Goal: Task Accomplishment & Management: Manage account settings

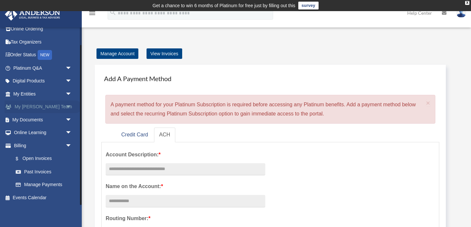
scroll to position [20, 0]
click at [67, 120] on span "arrow_drop_down" at bounding box center [71, 119] width 13 height 13
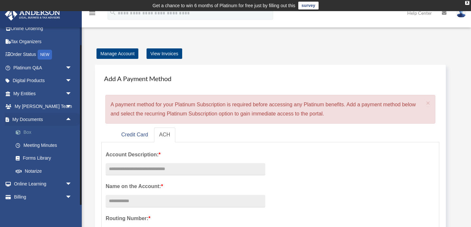
click at [48, 132] on link "Box" at bounding box center [45, 132] width 73 height 13
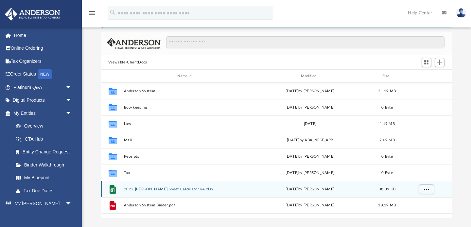
scroll to position [40, 0]
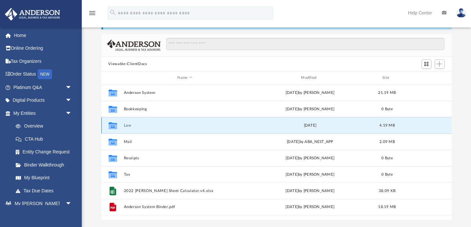
click at [131, 125] on button "Law" at bounding box center [185, 125] width 122 height 4
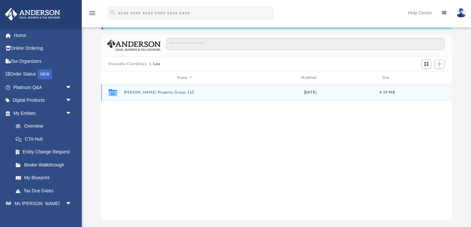
click at [149, 93] on button "[PERSON_NAME] Property Group, LLC" at bounding box center [185, 93] width 122 height 4
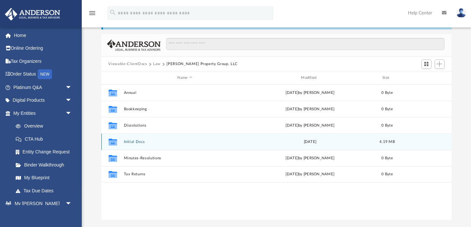
click at [141, 142] on button "Initial Docs" at bounding box center [185, 142] width 122 height 4
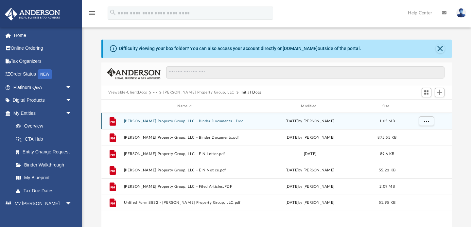
scroll to position [7, 0]
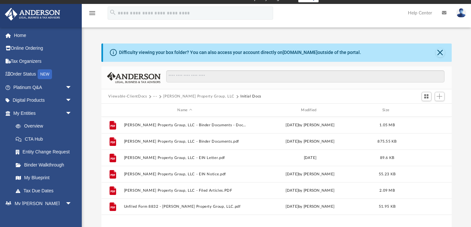
click at [462, 13] on img at bounding box center [461, 12] width 10 height 9
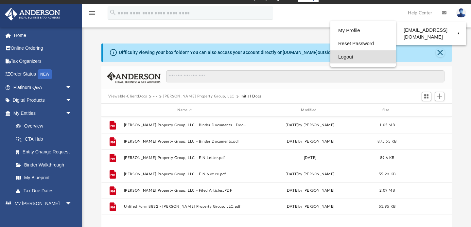
click at [362, 59] on link "Logout" at bounding box center [362, 56] width 65 height 13
